Goal: Task Accomplishment & Management: Manage account settings

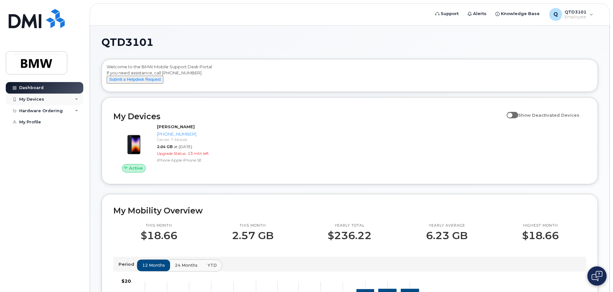
click at [43, 98] on div "My Devices" at bounding box center [45, 100] width 78 height 12
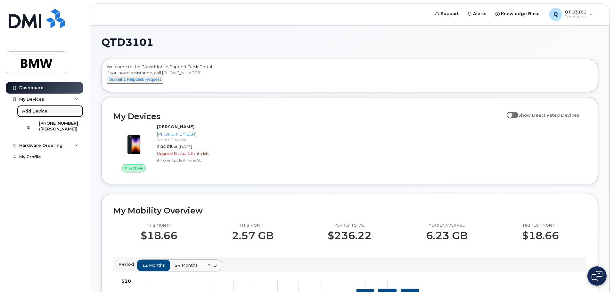
click at [48, 111] on link "Add Device" at bounding box center [50, 111] width 66 height 12
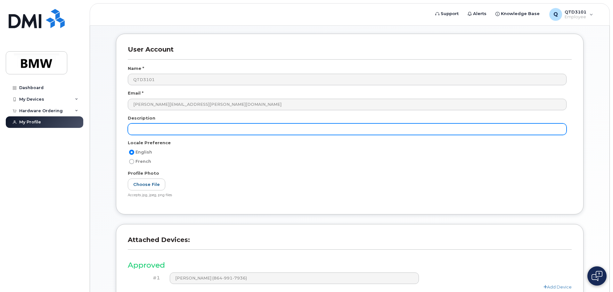
scroll to position [25, 0]
click at [205, 128] on input "text" at bounding box center [347, 130] width 439 height 12
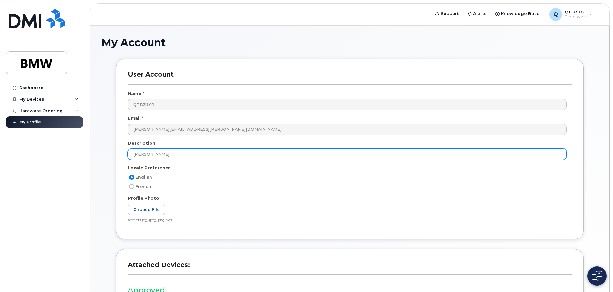
scroll to position [0, 0]
click at [185, 156] on input "Brad Carver" at bounding box center [347, 155] width 439 height 12
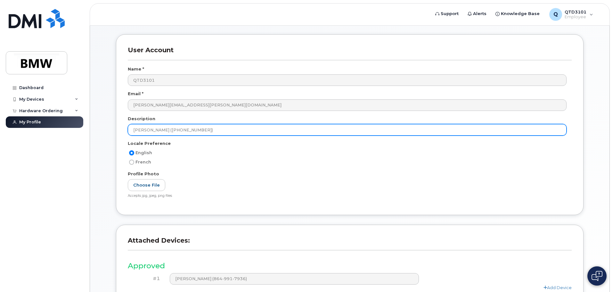
scroll to position [89, 0]
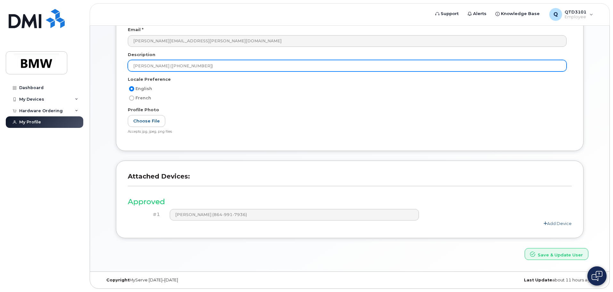
type input "Brad Carver (1-864-652-4537)"
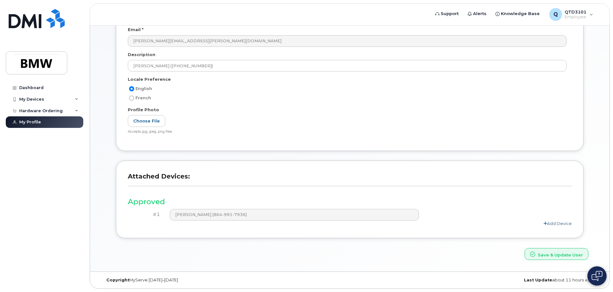
click at [565, 224] on link "Add Device" at bounding box center [557, 223] width 28 height 5
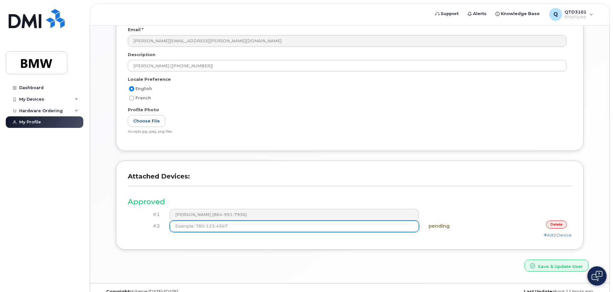
click at [218, 225] on input at bounding box center [294, 226] width 249 height 12
click at [250, 228] on input at bounding box center [294, 226] width 249 height 12
click at [254, 225] on input at bounding box center [294, 226] width 249 height 12
click at [308, 224] on input at bounding box center [294, 226] width 249 height 12
click at [302, 229] on input at bounding box center [294, 226] width 249 height 12
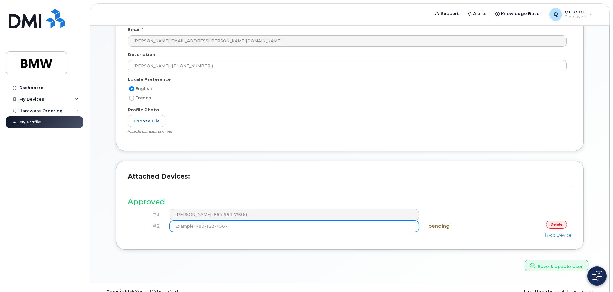
click at [298, 223] on input at bounding box center [294, 226] width 249 height 12
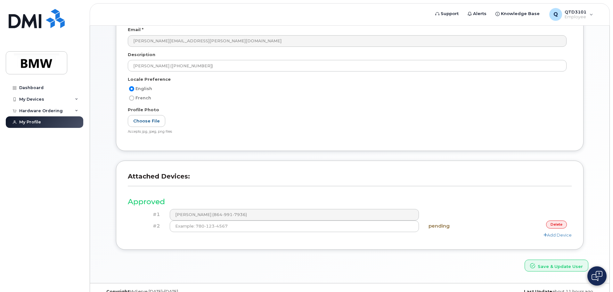
click at [555, 225] on link "delete" at bounding box center [556, 224] width 21 height 8
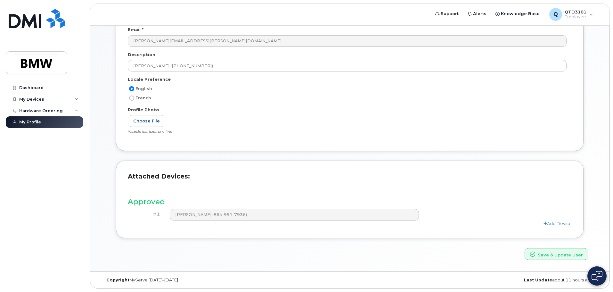
click at [555, 225] on link "Add Device" at bounding box center [557, 223] width 28 height 5
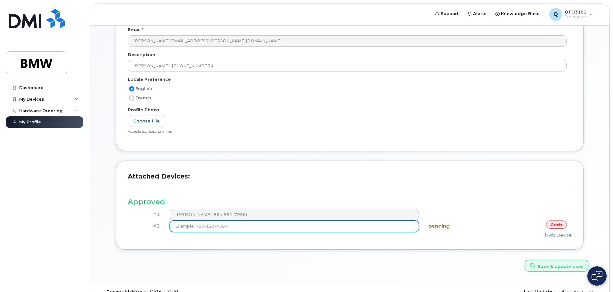
click at [237, 227] on input at bounding box center [294, 226] width 249 height 12
type input "(9"
type input "(8"
type input "(1"
type input "(864) 652-4537"
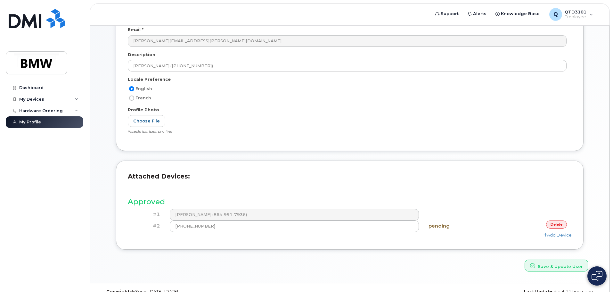
click at [521, 241] on div "Attached Devices: Approved #1 Bradley Carver (864-991-7936) #2 (864) 652-4537 p…" at bounding box center [350, 204] width 468 height 89
click at [559, 266] on button "Save & Update User" at bounding box center [557, 265] width 64 height 12
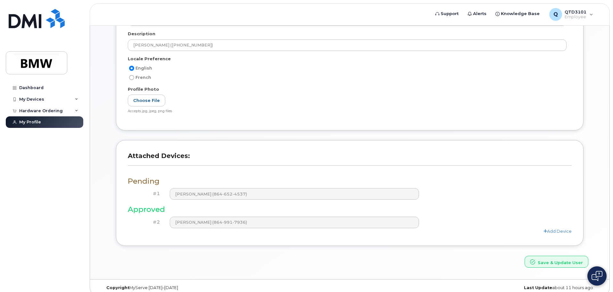
scroll to position [144, 0]
